Goal: Use online tool/utility: Utilize a website feature to perform a specific function

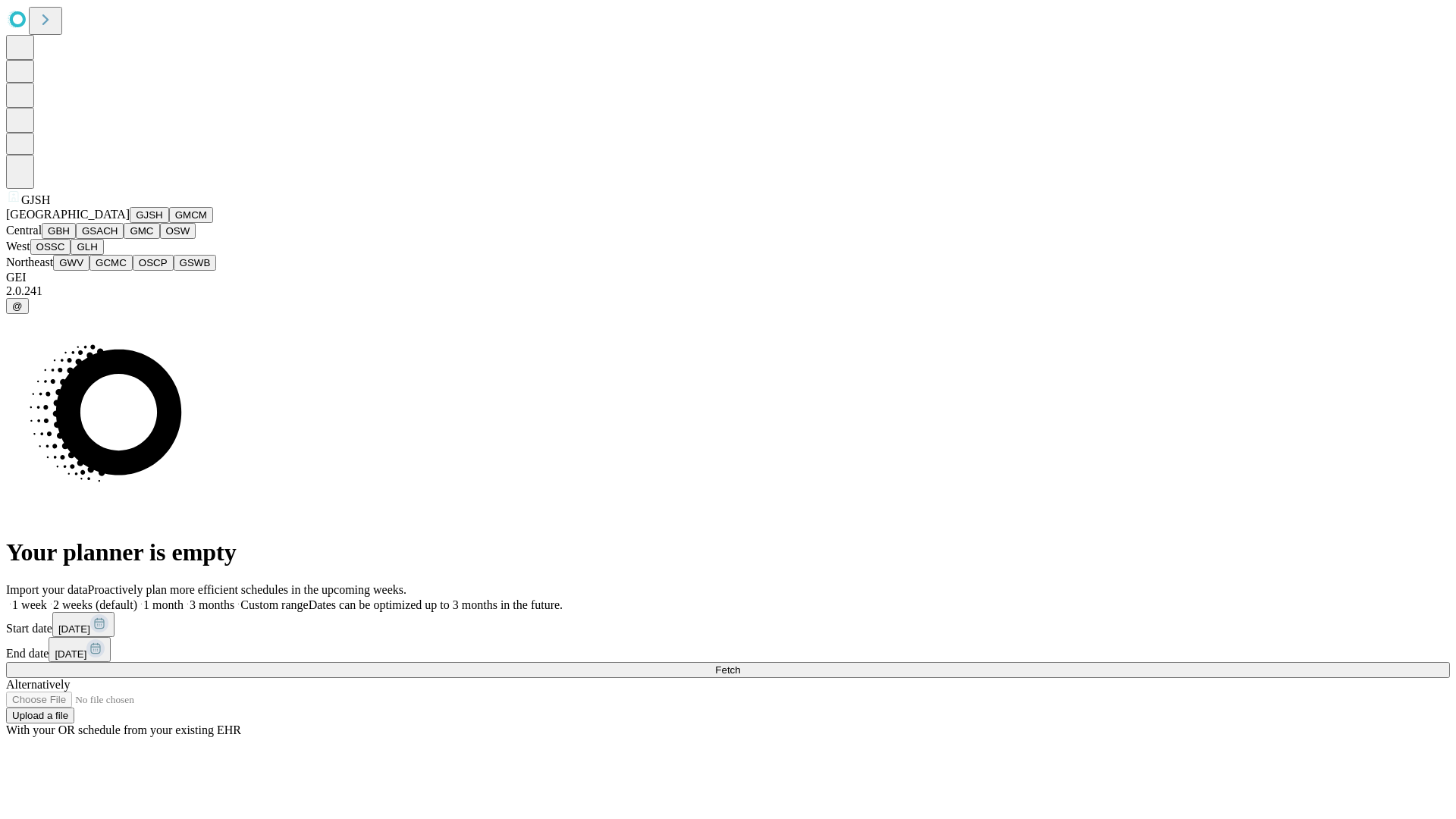
click at [129, 223] on button "GJSH" at bounding box center [149, 215] width 40 height 16
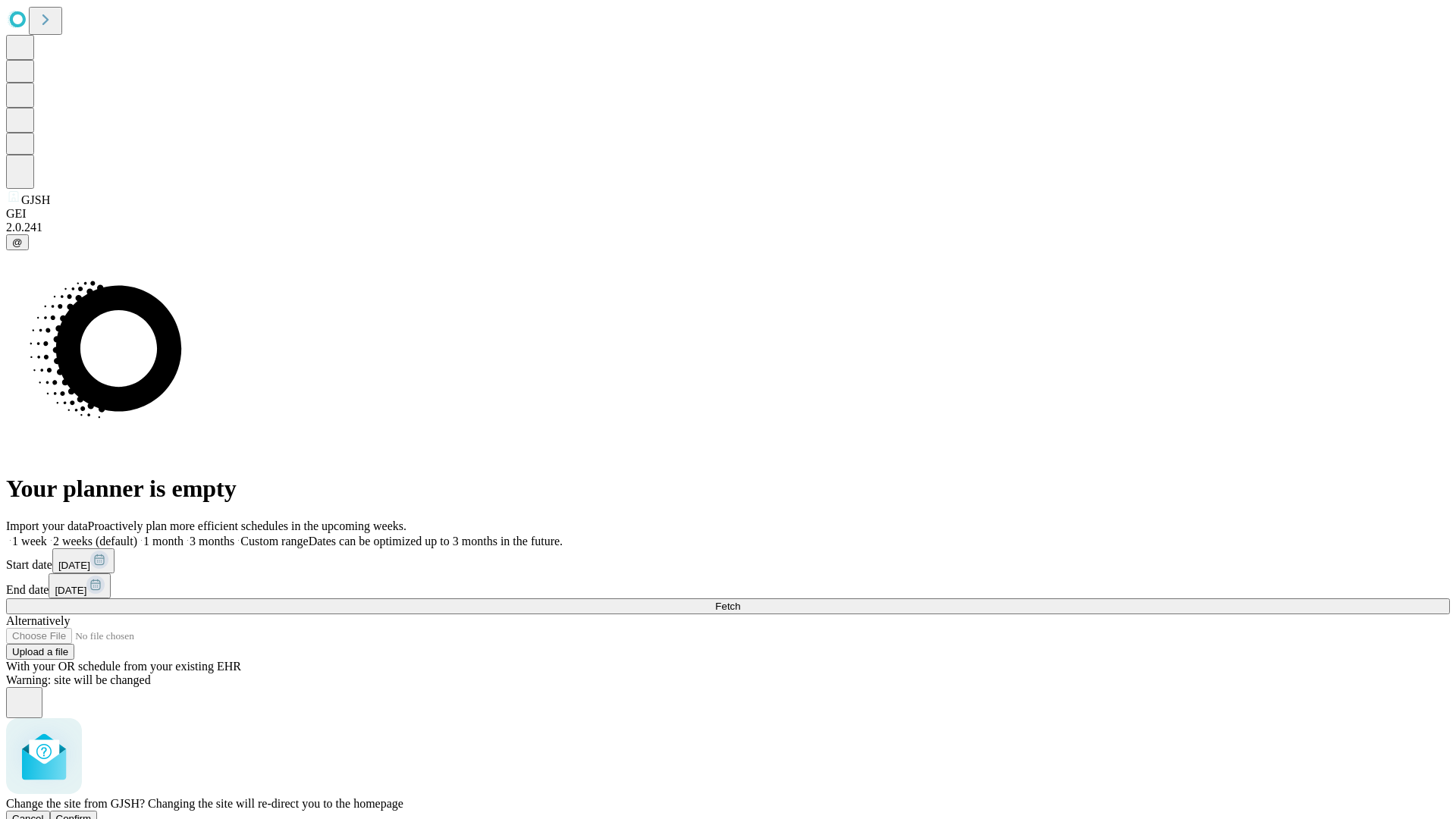
click at [92, 813] on span "Confirm" at bounding box center [74, 819] width 36 height 11
click at [184, 534] on label "1 month" at bounding box center [160, 541] width 46 height 13
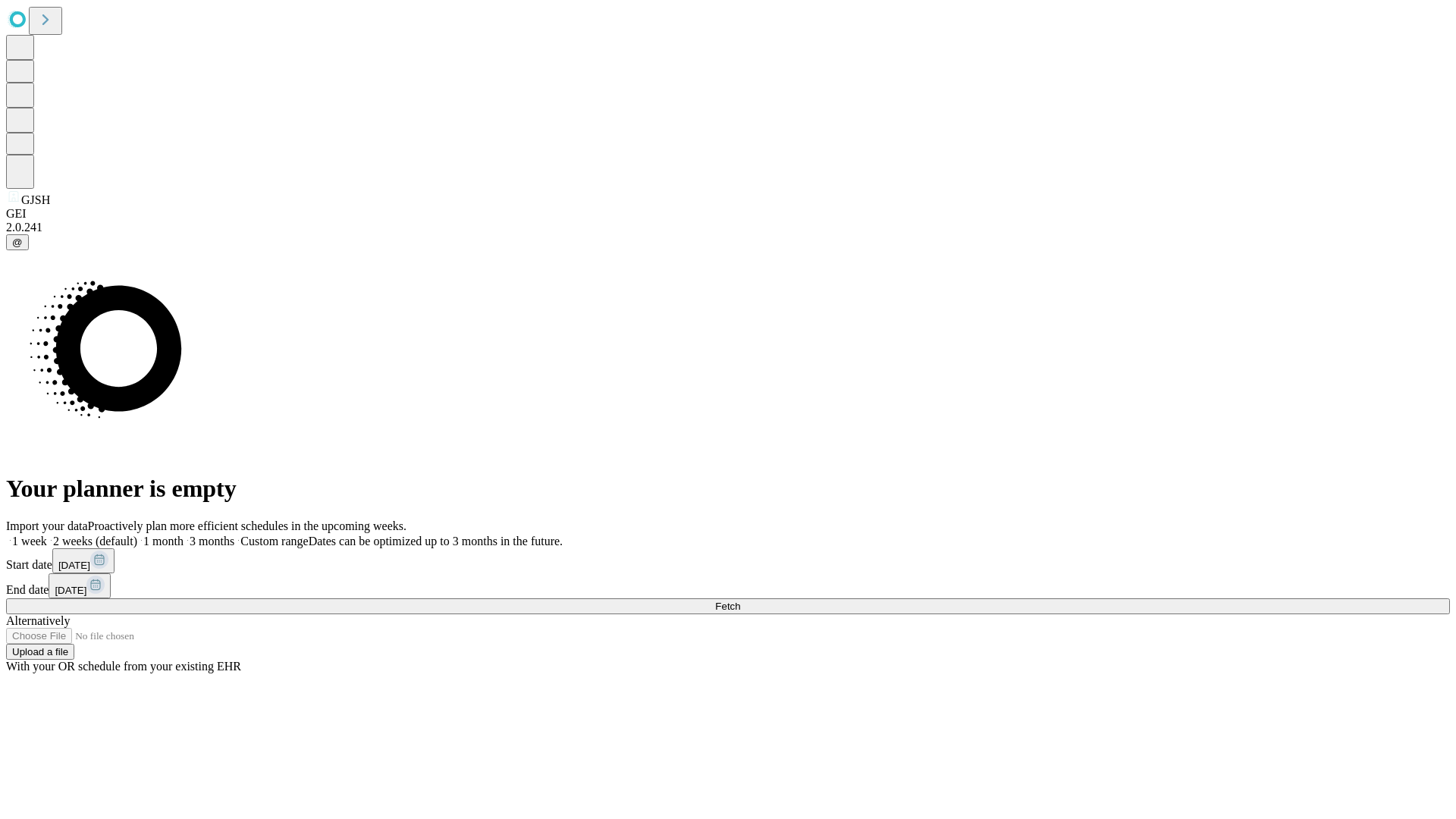
click at [741, 601] on span "Fetch" at bounding box center [728, 606] width 25 height 11
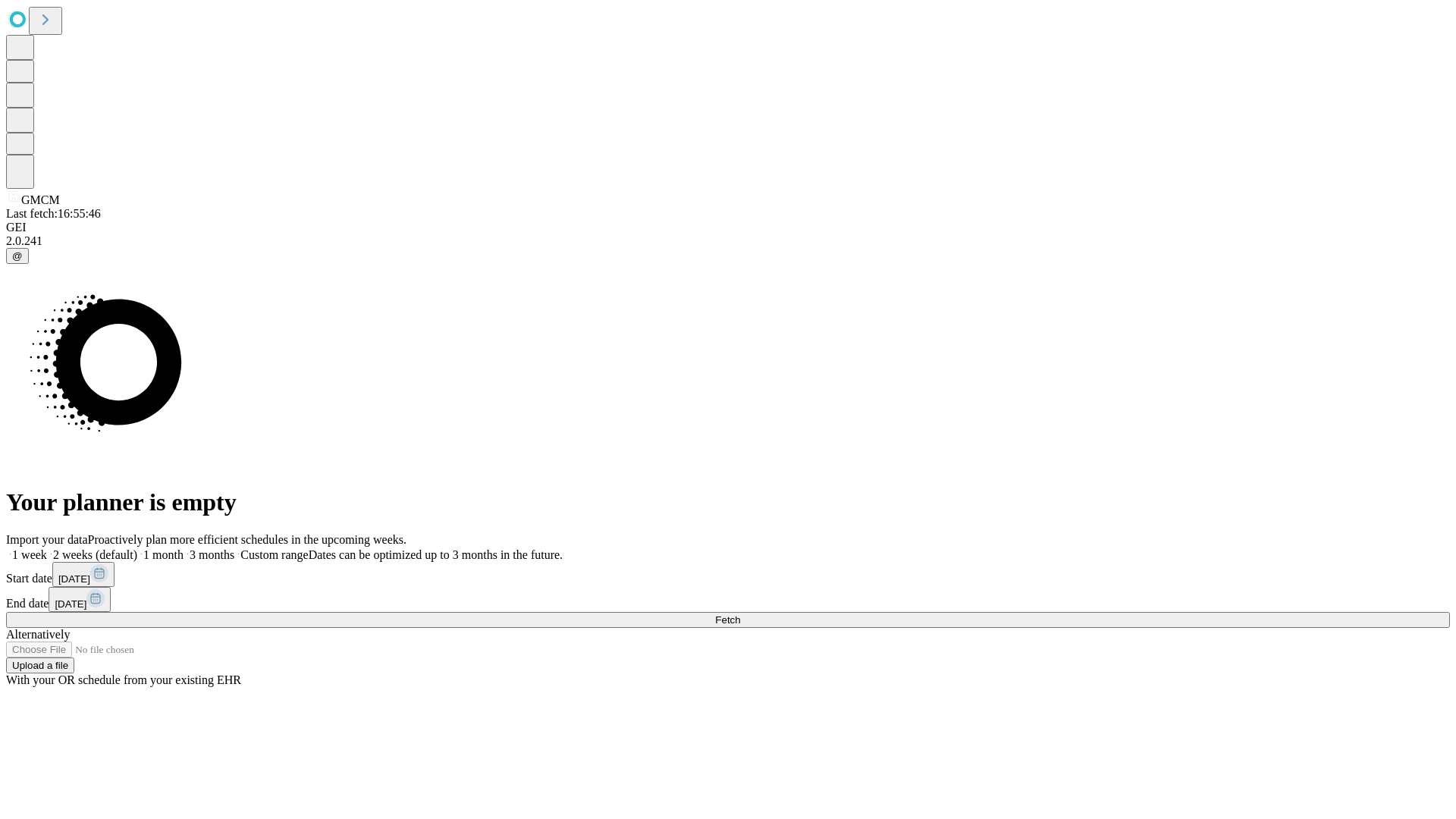
click at [741, 614] on span "Fetch" at bounding box center [728, 620] width 25 height 11
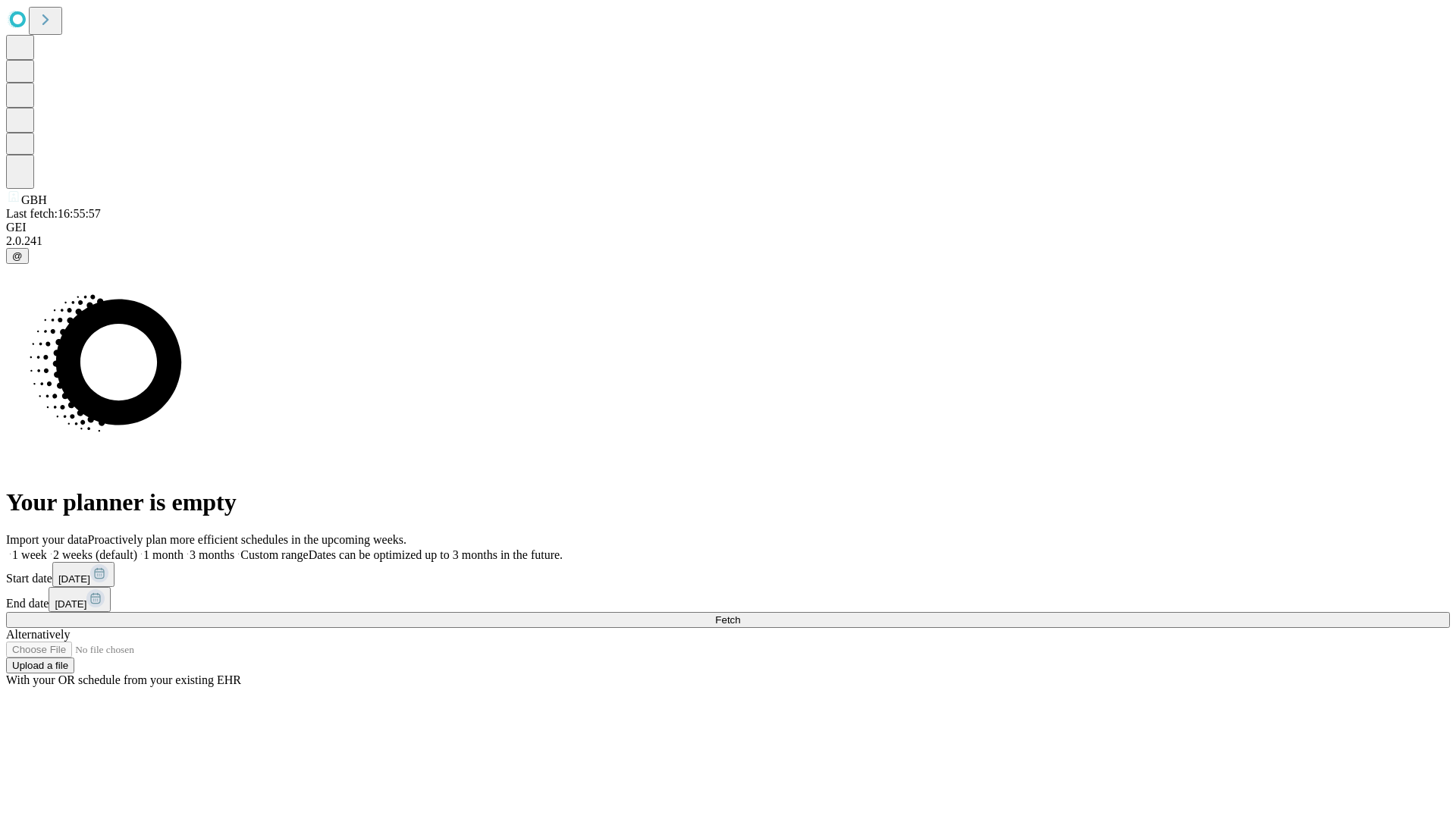
click at [184, 548] on label "1 month" at bounding box center [160, 555] width 46 height 13
click at [741, 614] on span "Fetch" at bounding box center [728, 620] width 25 height 11
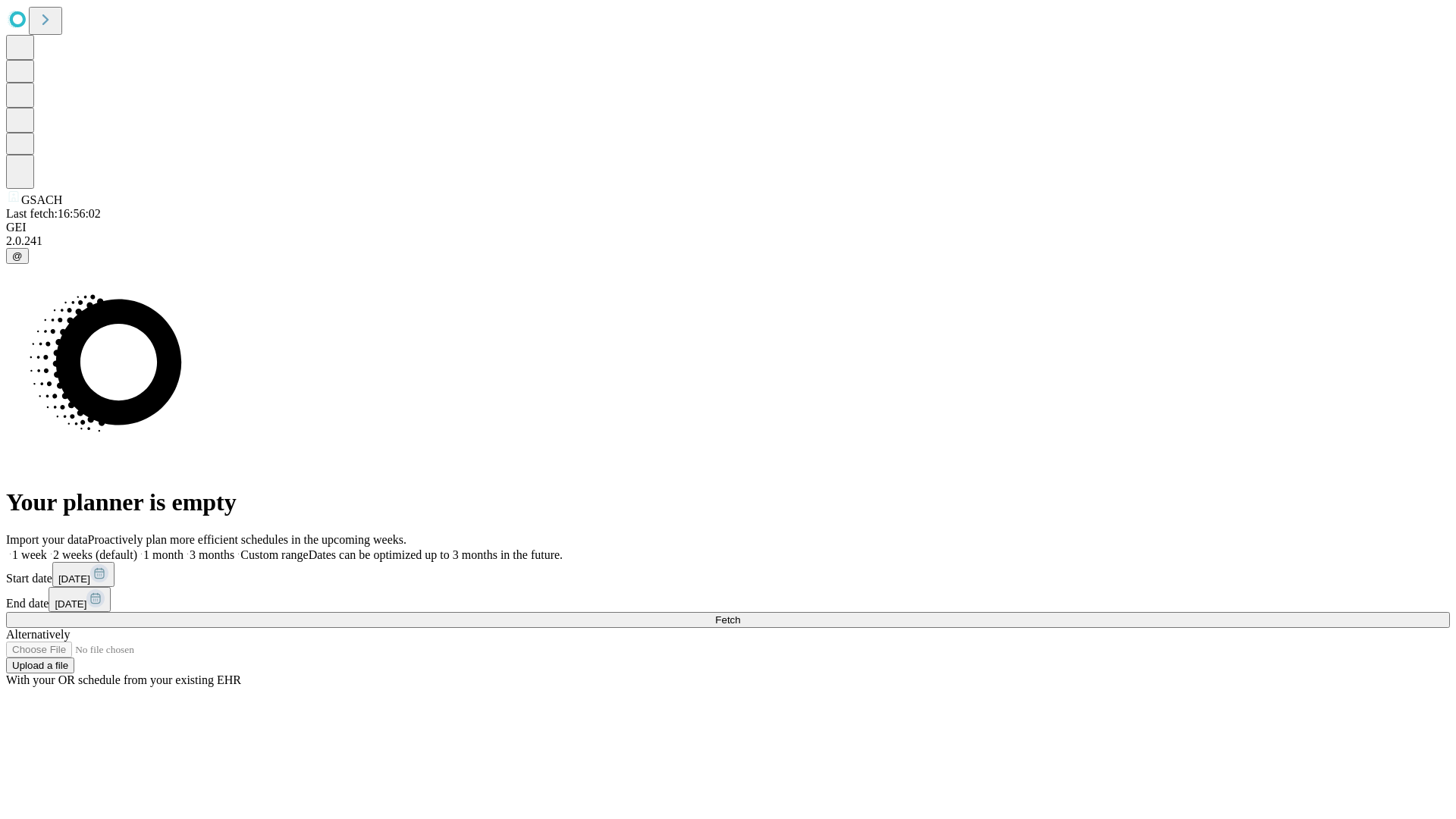
click at [184, 548] on label "1 month" at bounding box center [160, 555] width 46 height 13
click at [741, 614] on span "Fetch" at bounding box center [728, 620] width 25 height 11
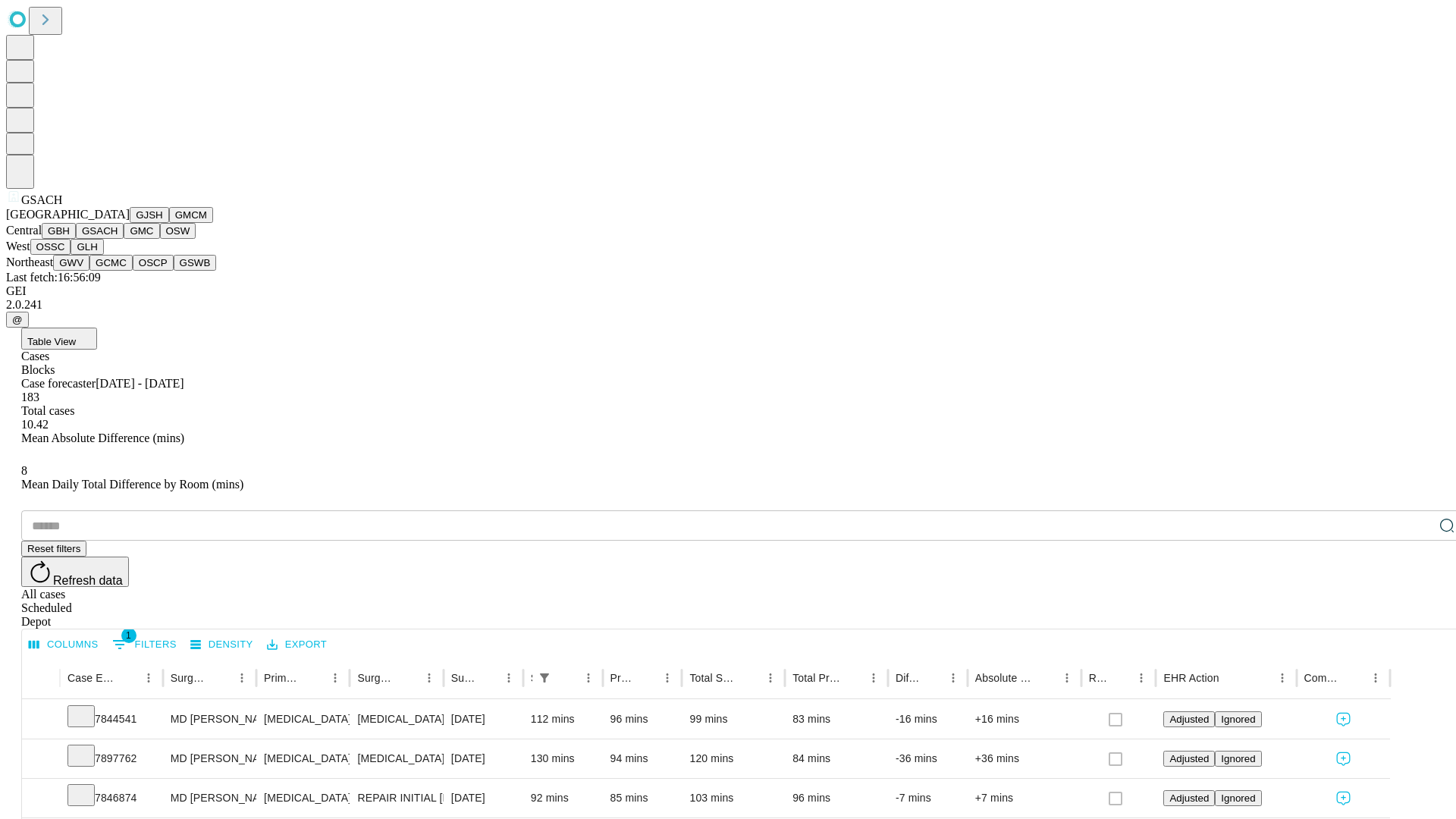
click at [124, 239] on button "GMC" at bounding box center [141, 231] width 36 height 16
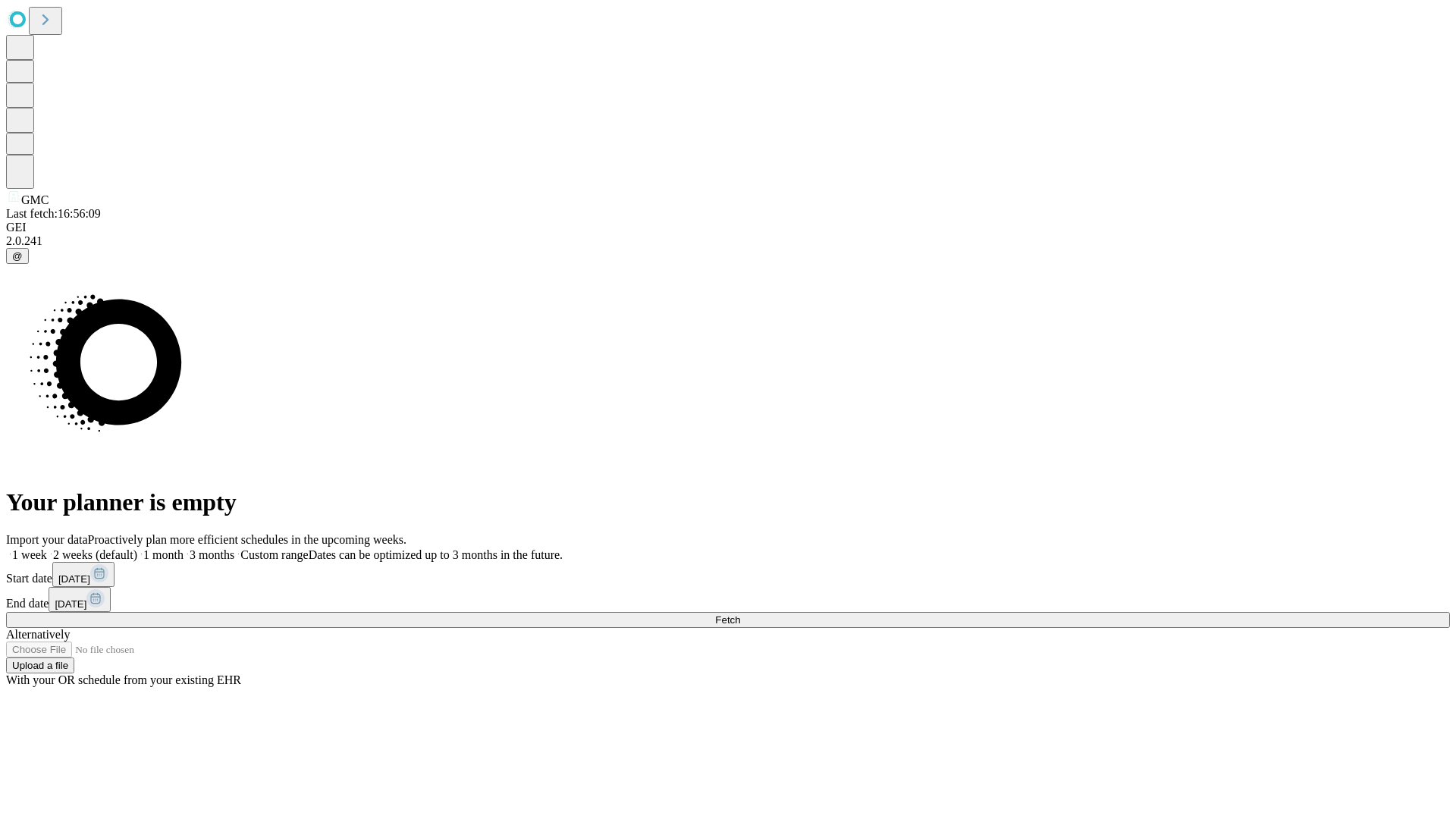
click at [741, 614] on span "Fetch" at bounding box center [728, 620] width 25 height 11
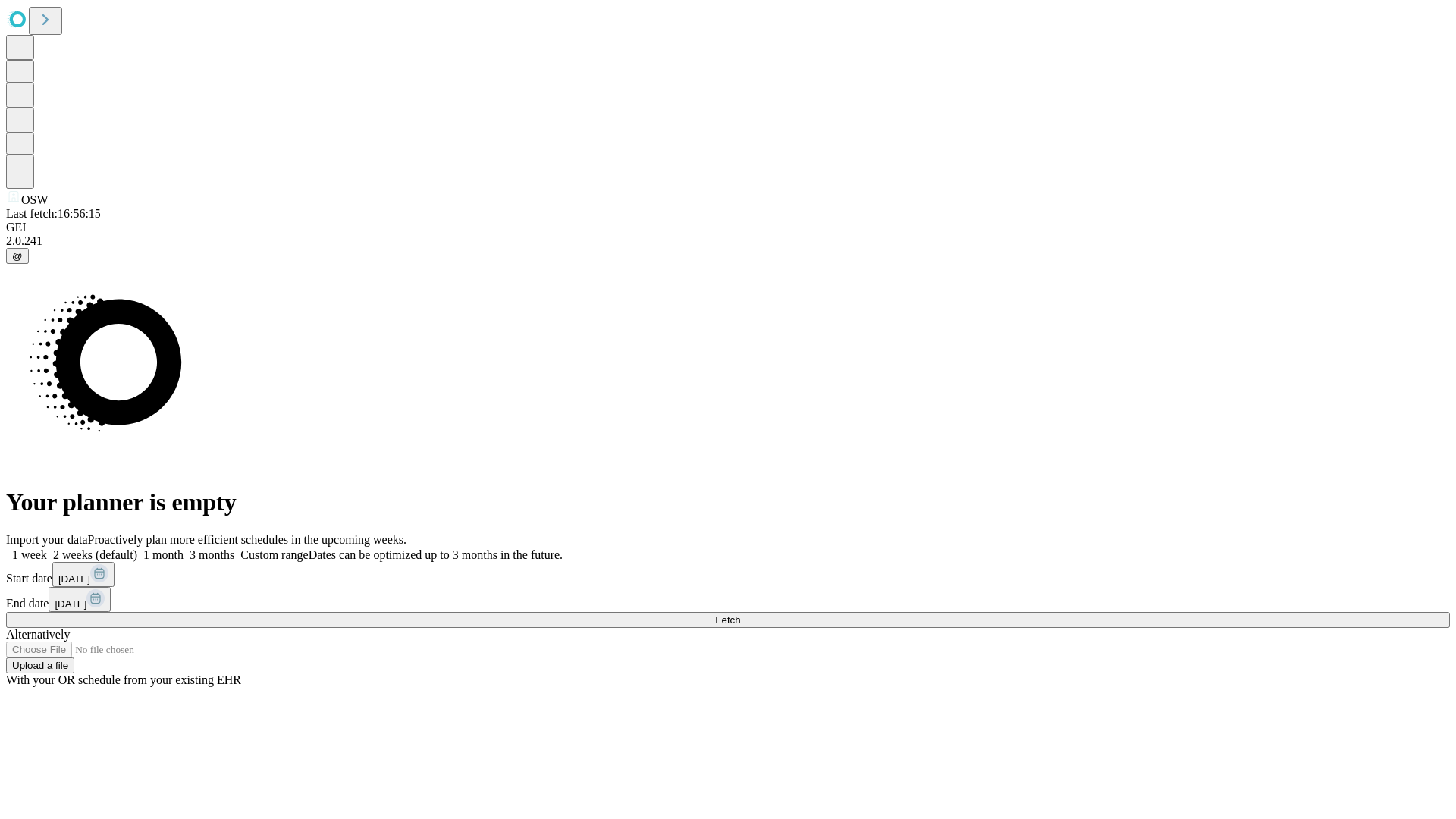
click at [184, 548] on label "1 month" at bounding box center [160, 555] width 46 height 13
click at [741, 614] on span "Fetch" at bounding box center [728, 620] width 25 height 11
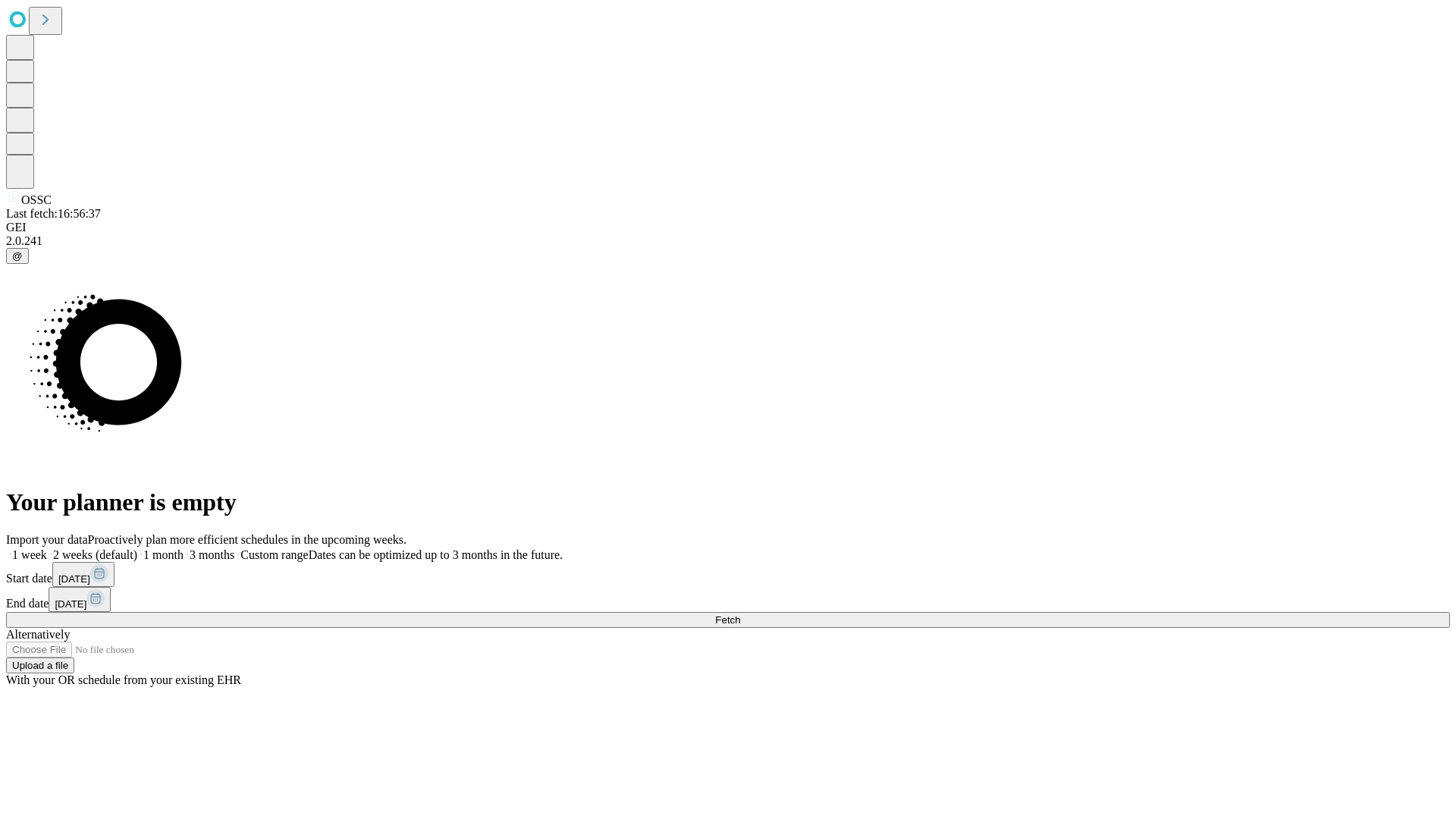
click at [184, 548] on label "1 month" at bounding box center [160, 555] width 46 height 13
click at [741, 614] on span "Fetch" at bounding box center [728, 620] width 25 height 11
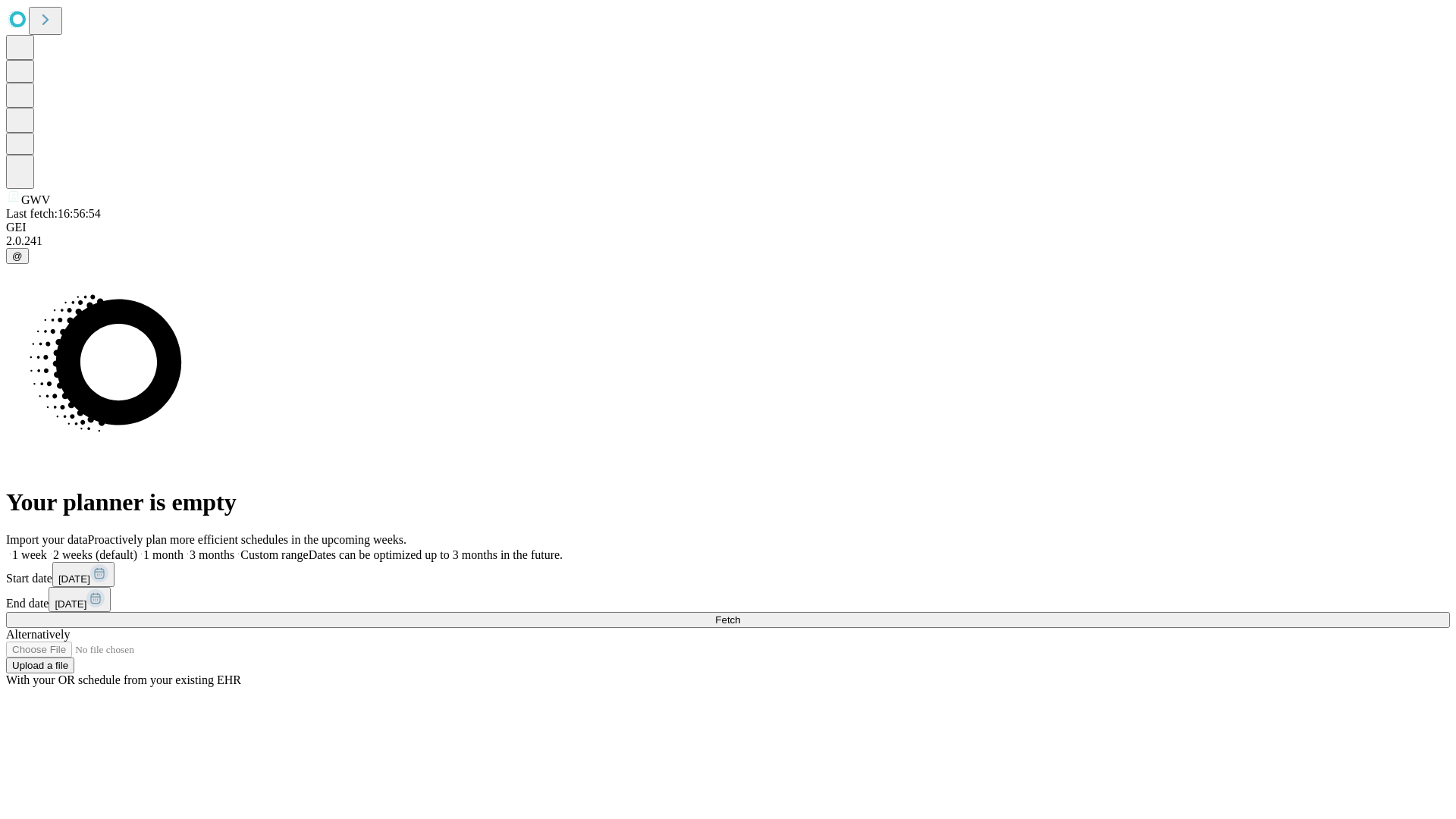
click at [184, 548] on label "1 month" at bounding box center [160, 555] width 46 height 13
click at [741, 614] on span "Fetch" at bounding box center [728, 620] width 25 height 11
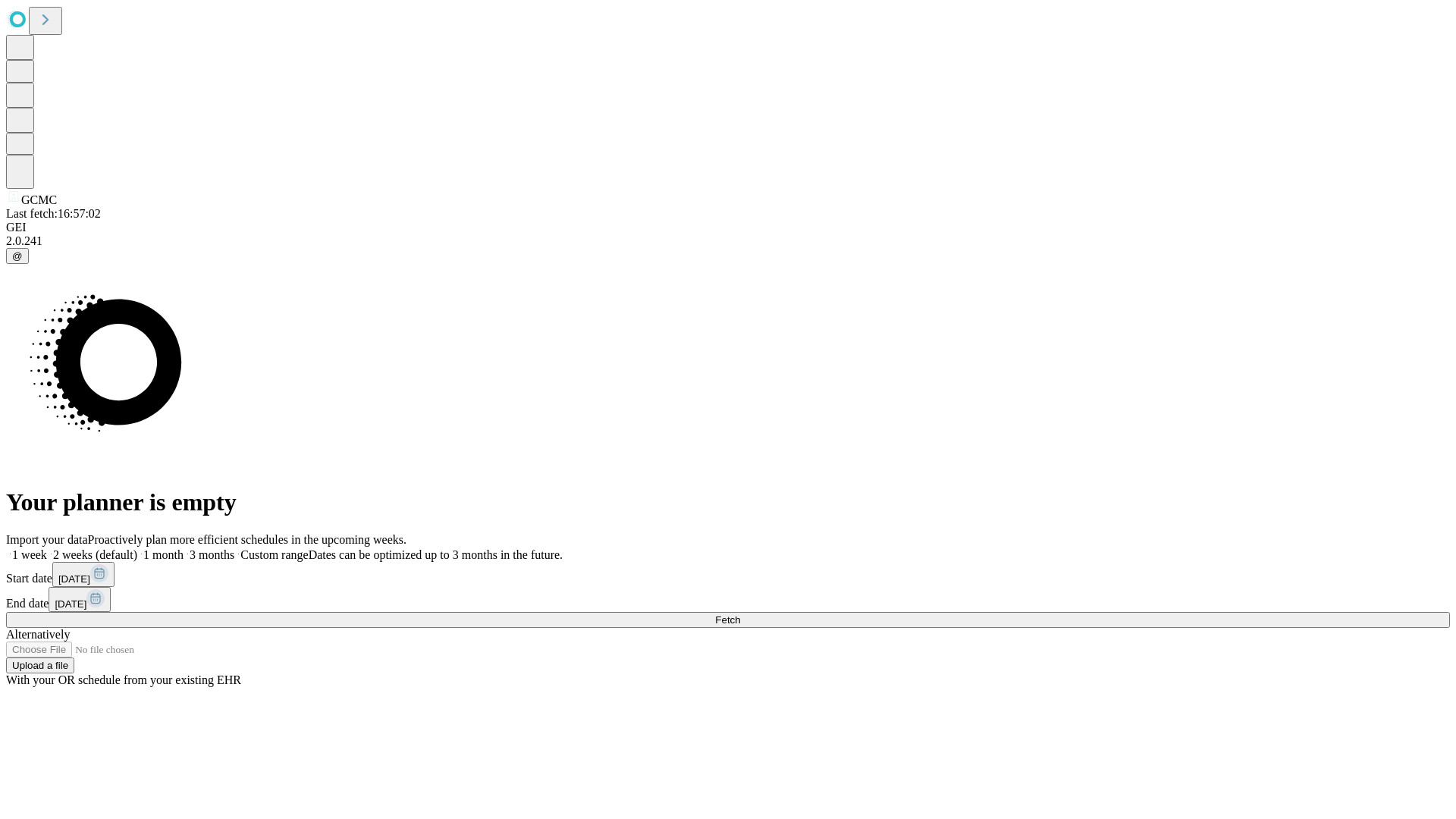
click at [184, 548] on label "1 month" at bounding box center [160, 555] width 46 height 13
click at [741, 614] on span "Fetch" at bounding box center [728, 620] width 25 height 11
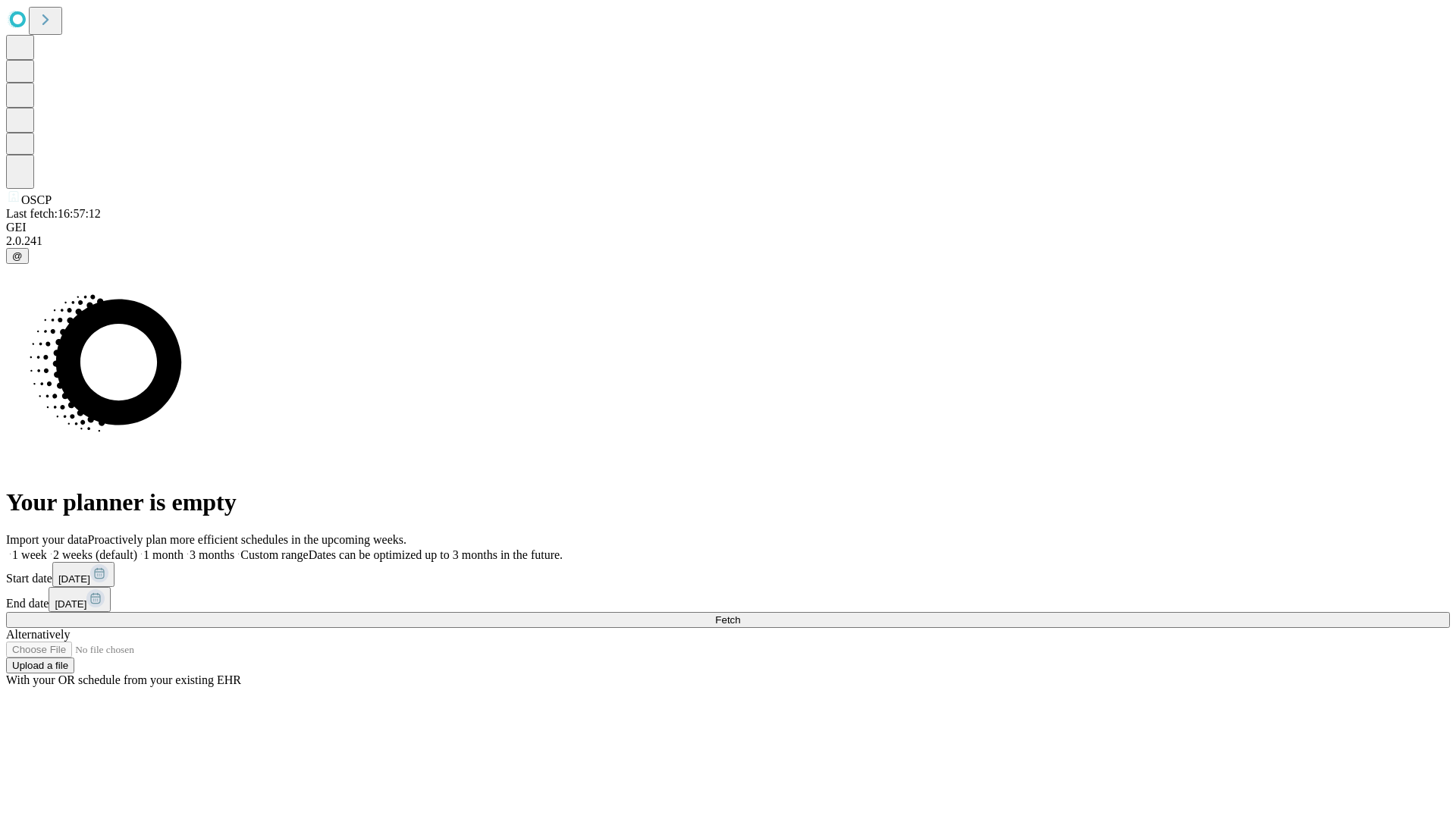
click at [184, 548] on label "1 month" at bounding box center [160, 555] width 46 height 13
click at [741, 614] on span "Fetch" at bounding box center [728, 620] width 25 height 11
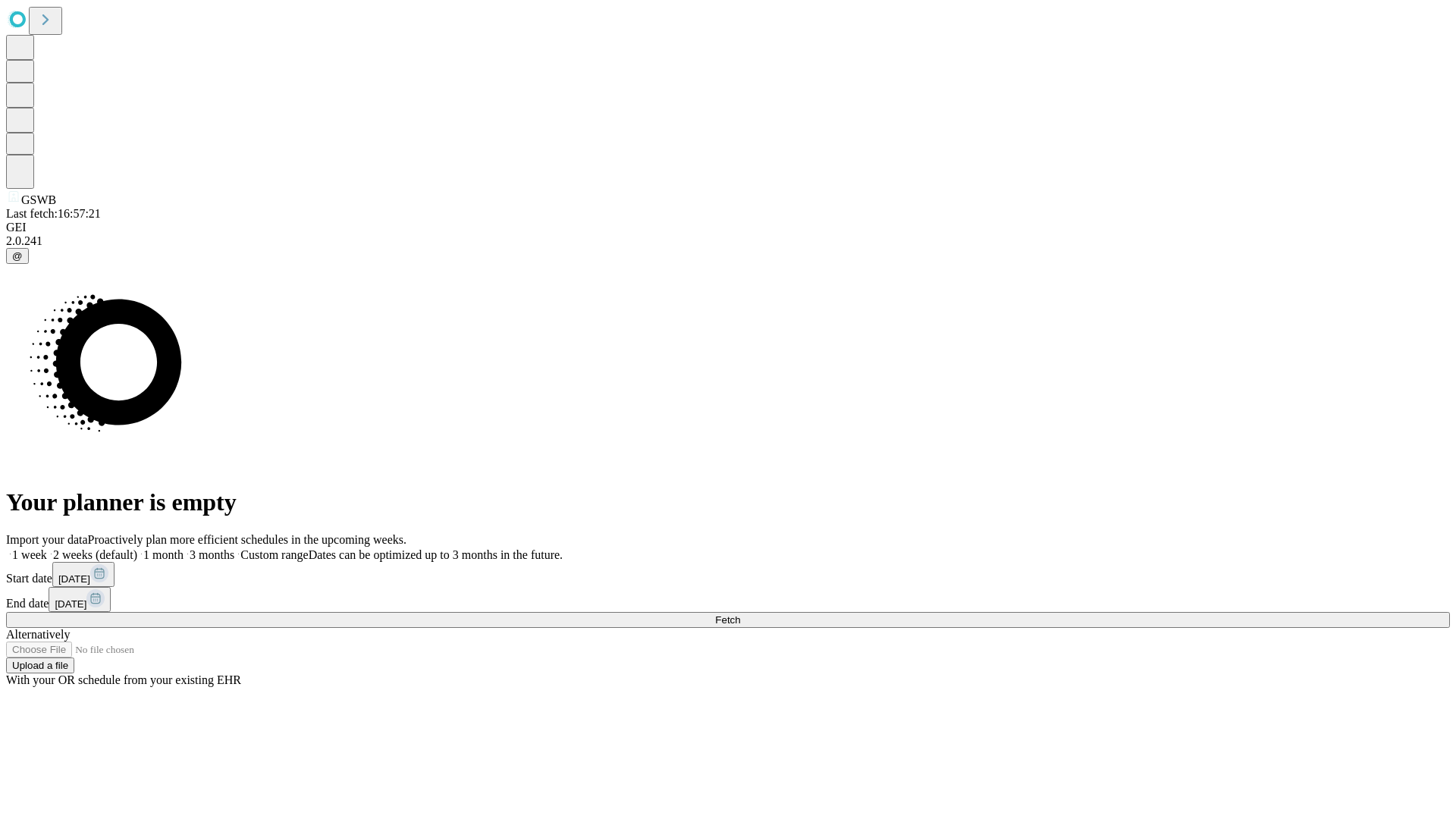
click at [184, 548] on label "1 month" at bounding box center [160, 555] width 46 height 13
click at [741, 614] on span "Fetch" at bounding box center [728, 620] width 25 height 11
